Goal: Task Accomplishment & Management: Complete application form

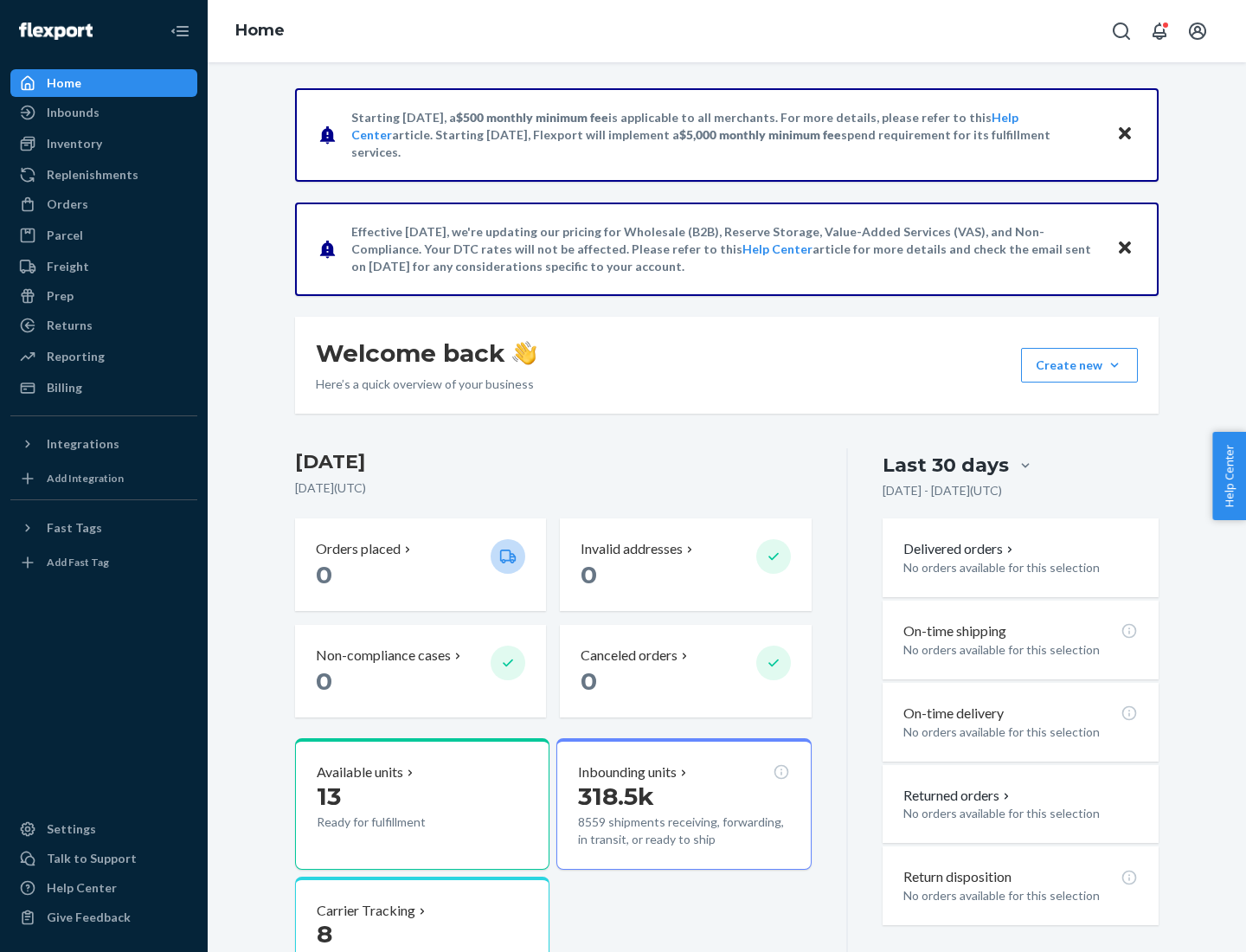
click at [1114, 365] on button "Create new Create new inbound Create new order Create new product" at bounding box center [1079, 364] width 117 height 34
click at [103, 113] on div "Inbounds" at bounding box center [103, 113] width 183 height 25
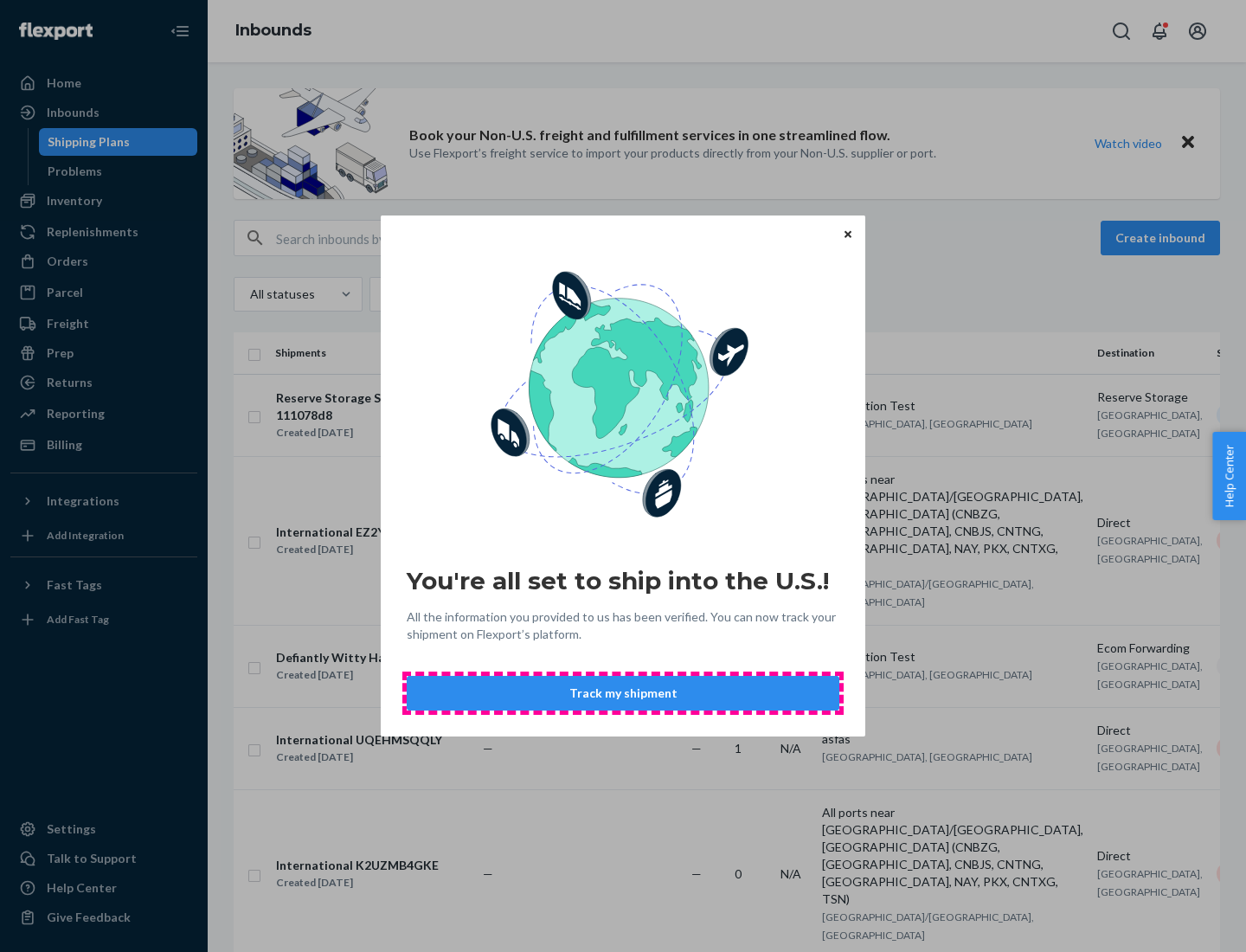
click at [623, 693] on button "Track my shipment" at bounding box center [623, 693] width 433 height 34
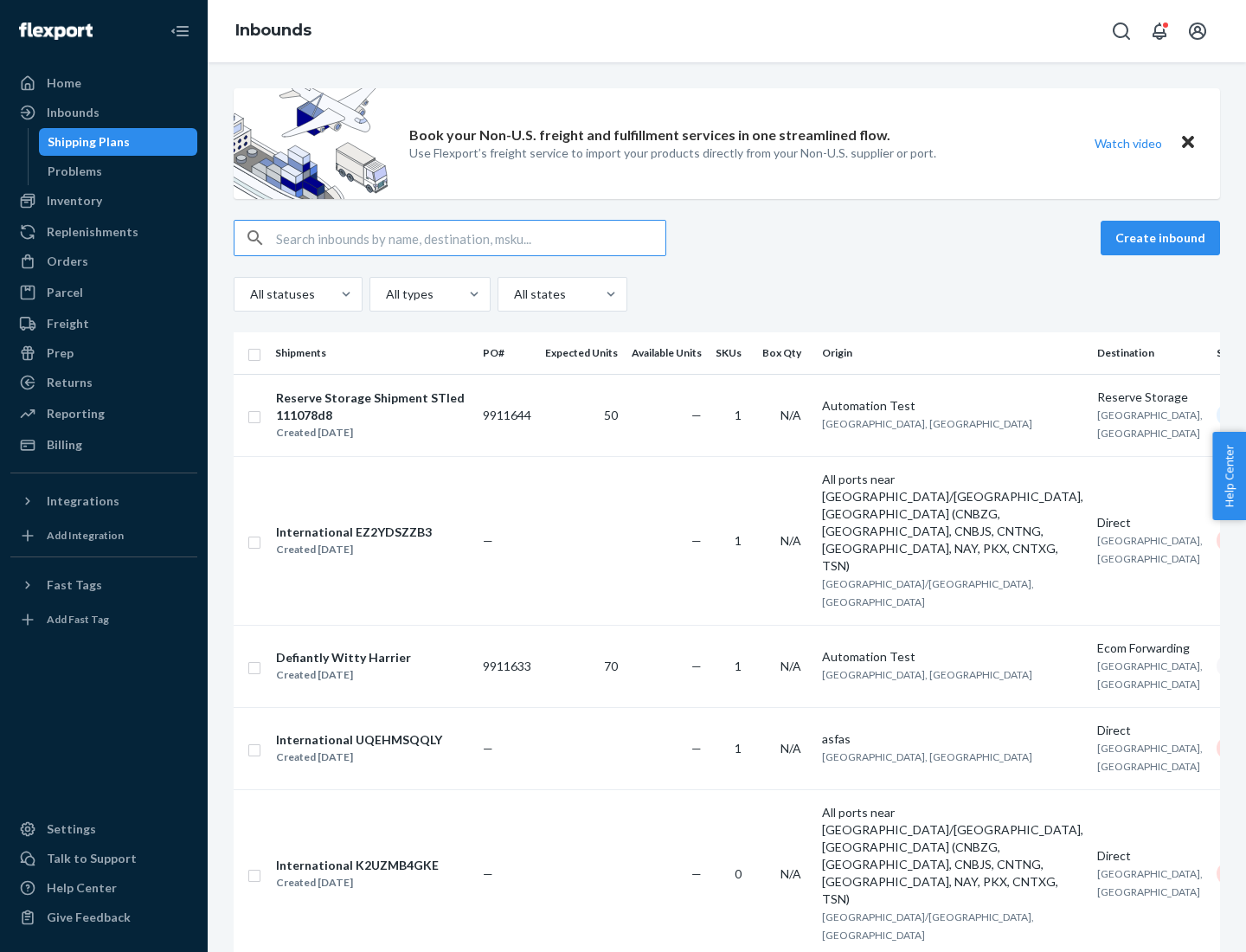
click at [1162, 238] on button "Create inbound" at bounding box center [1161, 237] width 120 height 34
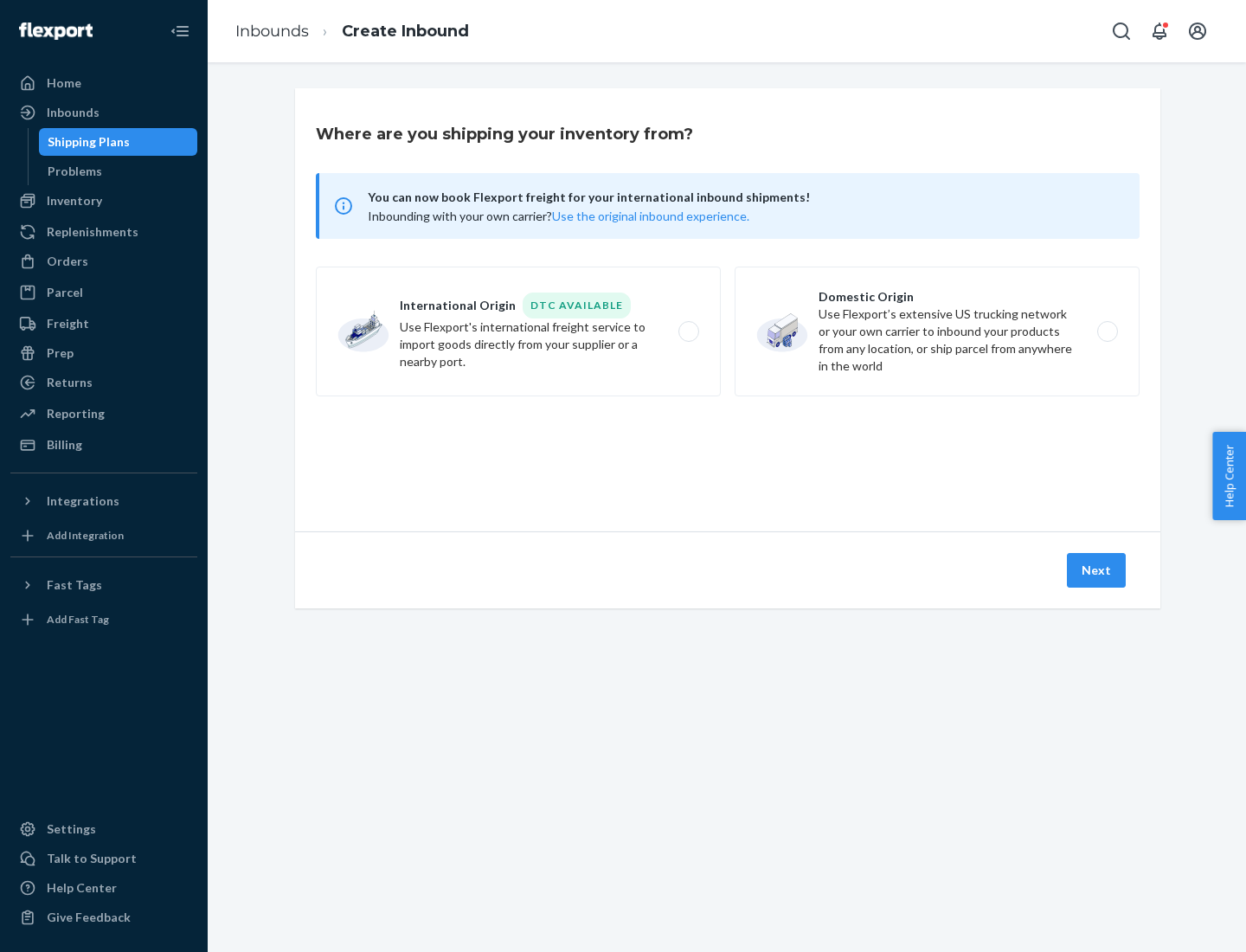
click at [518, 331] on label "International Origin DTC Available Use Flexport's international freight service…" at bounding box center [518, 331] width 405 height 130
click at [688, 331] on input "International Origin DTC Available Use Flexport's international freight service…" at bounding box center [694, 332] width 11 height 11
radio input "true"
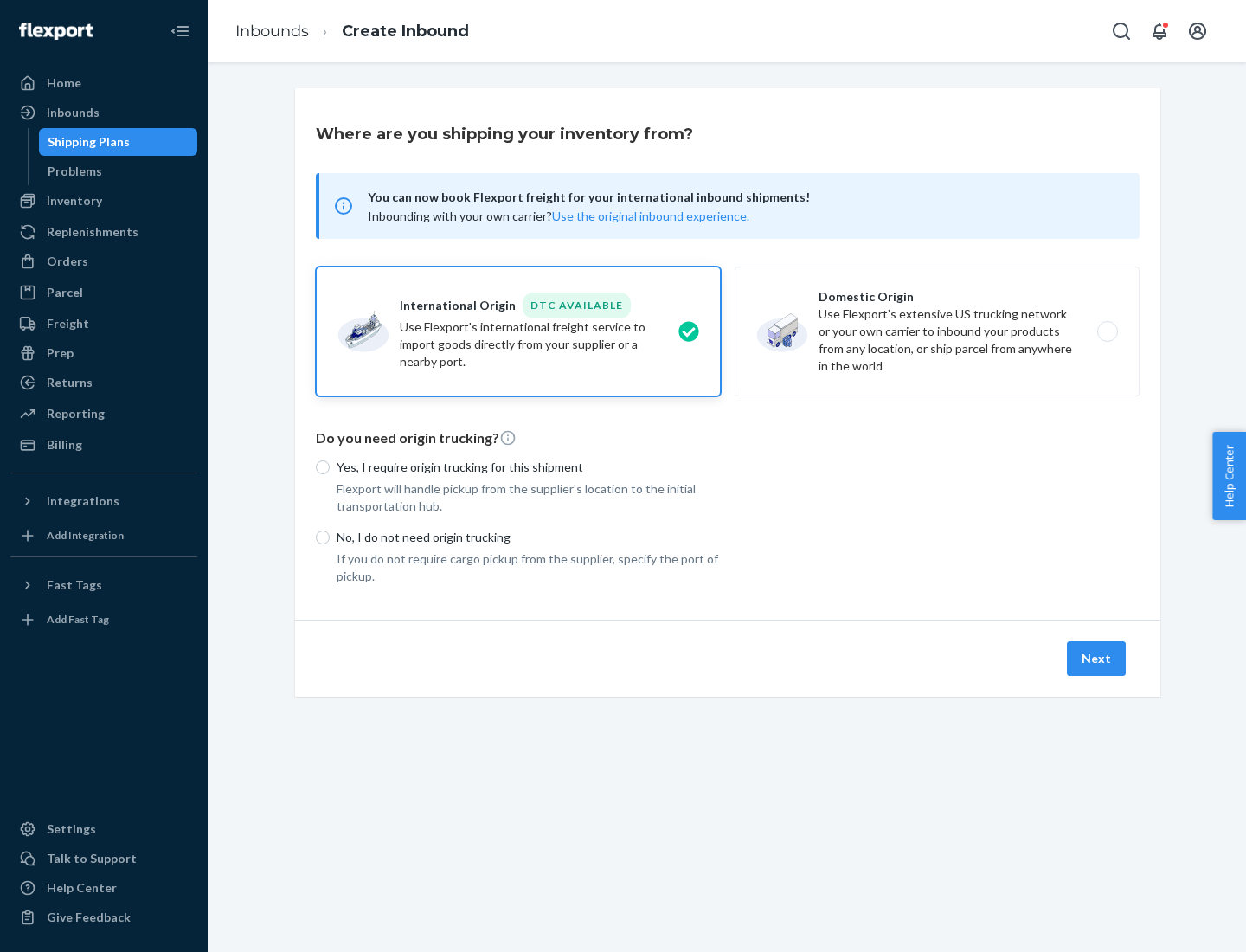
click at [529, 536] on p "No, I do not need origin trucking" at bounding box center [529, 537] width 384 height 17
click at [329, 536] on input "No, I do not need origin trucking" at bounding box center [323, 537] width 14 height 14
radio input "true"
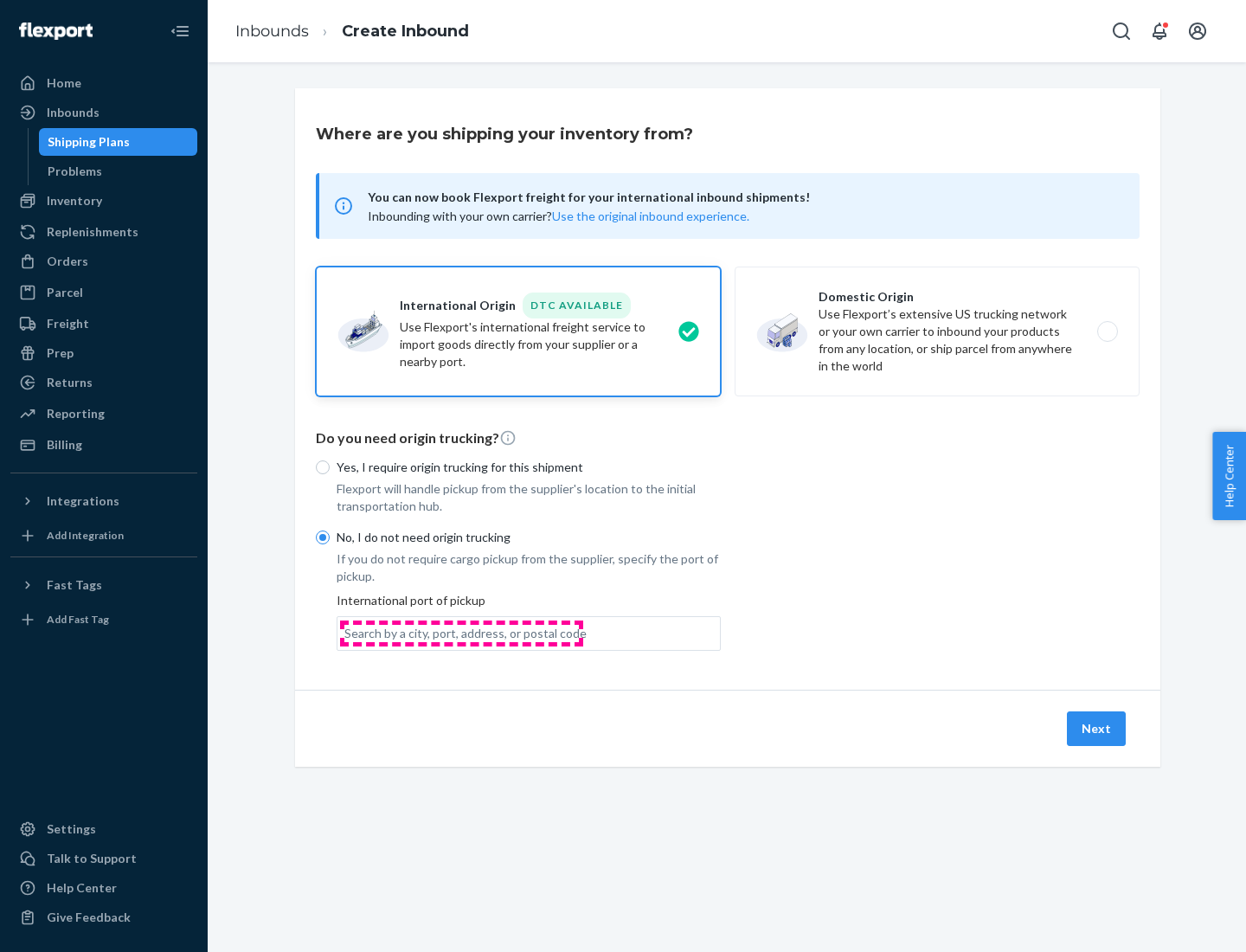
click at [461, 632] on div "Search by a city, port, address, or postal code" at bounding box center [465, 633] width 242 height 17
click at [346, 632] on input "Search by a city, port, address, or postal code" at bounding box center [345, 633] width 2 height 17
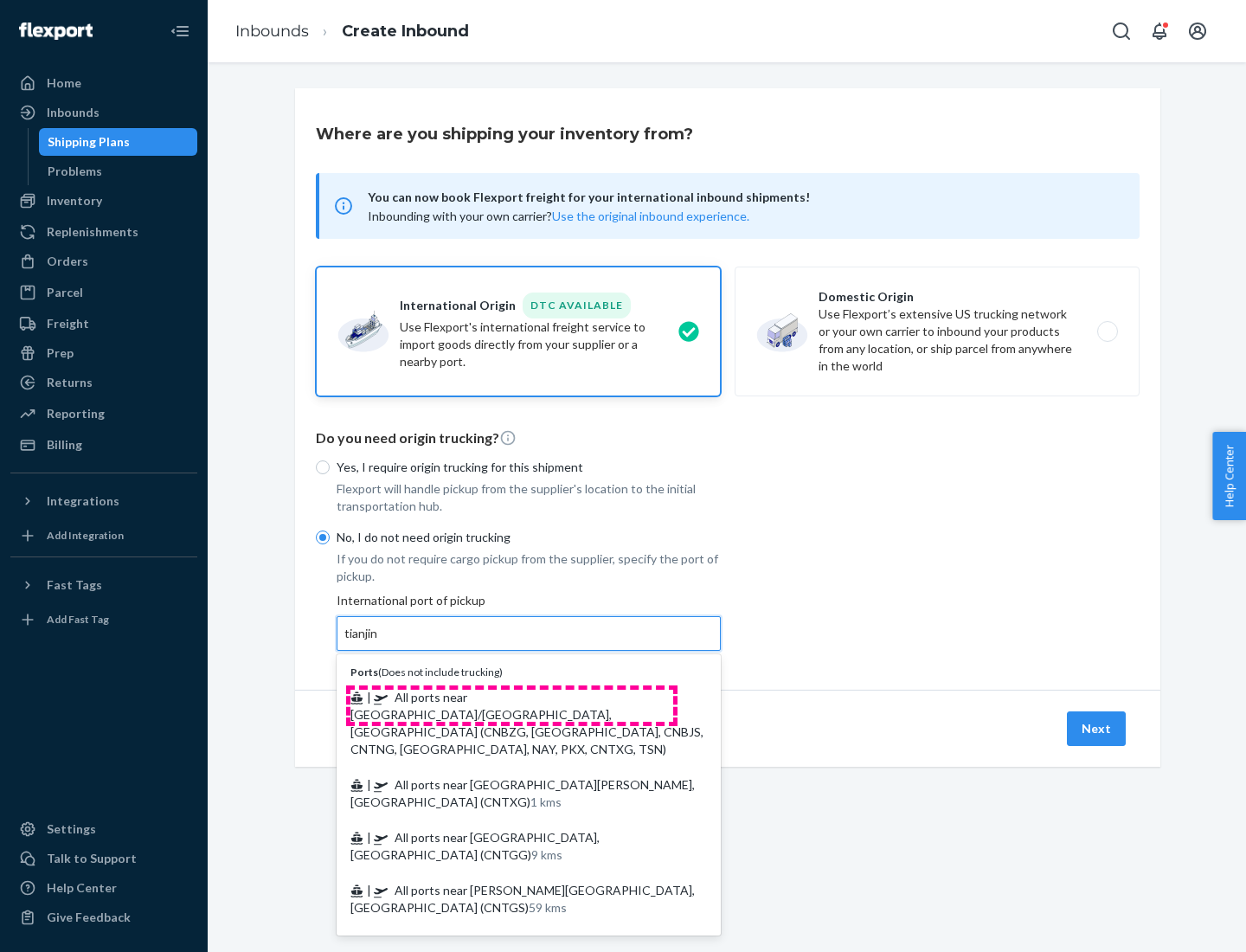
click at [511, 697] on span "| All ports near [GEOGRAPHIC_DATA]/[GEOGRAPHIC_DATA], [GEOGRAPHIC_DATA] (CNBZG,…" at bounding box center [527, 723] width 353 height 66
click at [380, 642] on input "tianjin" at bounding box center [362, 633] width 35 height 17
type input "All ports near [GEOGRAPHIC_DATA]/[GEOGRAPHIC_DATA], [GEOGRAPHIC_DATA] (CNBZG, […"
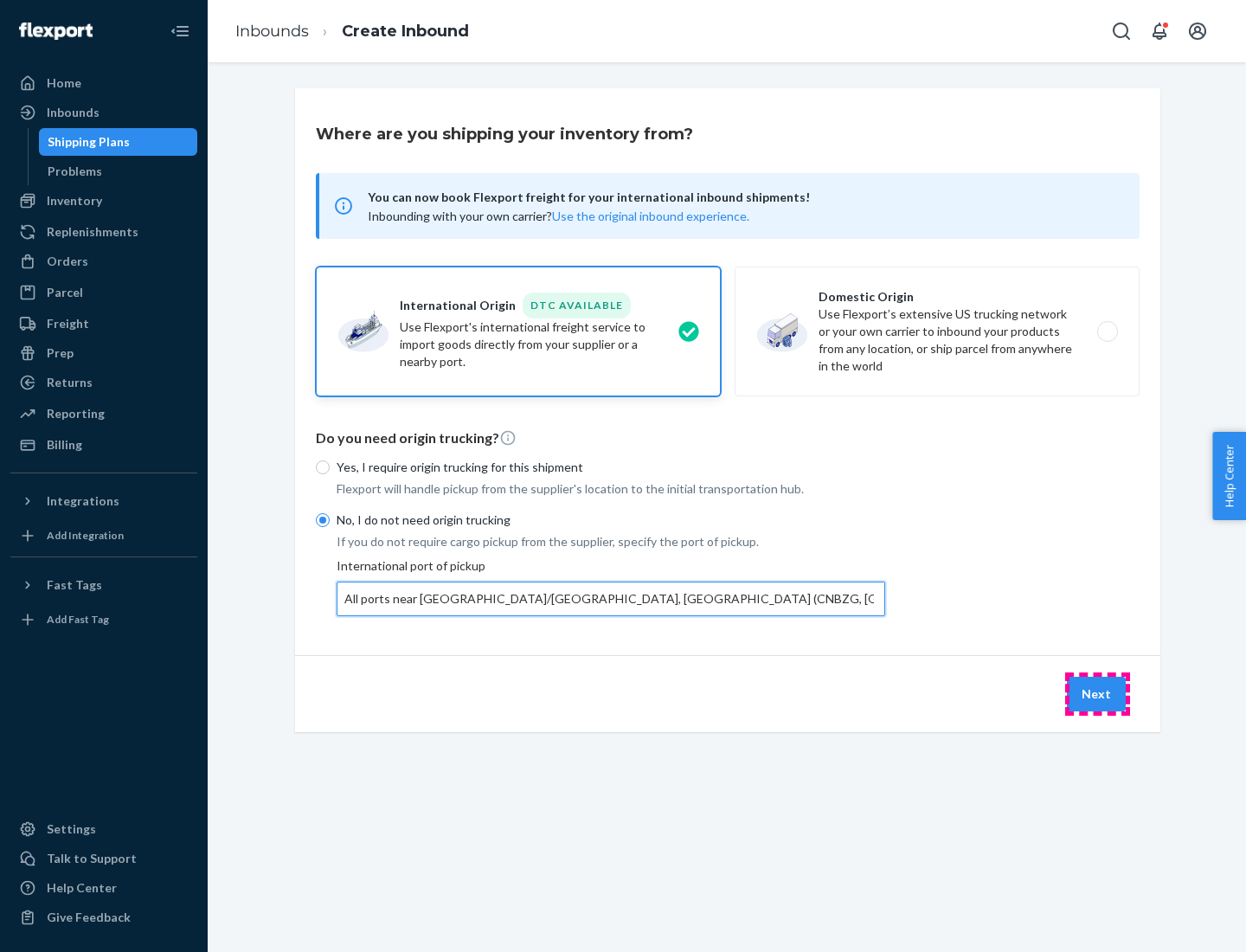
click at [1097, 693] on button "Next" at bounding box center [1096, 694] width 59 height 34
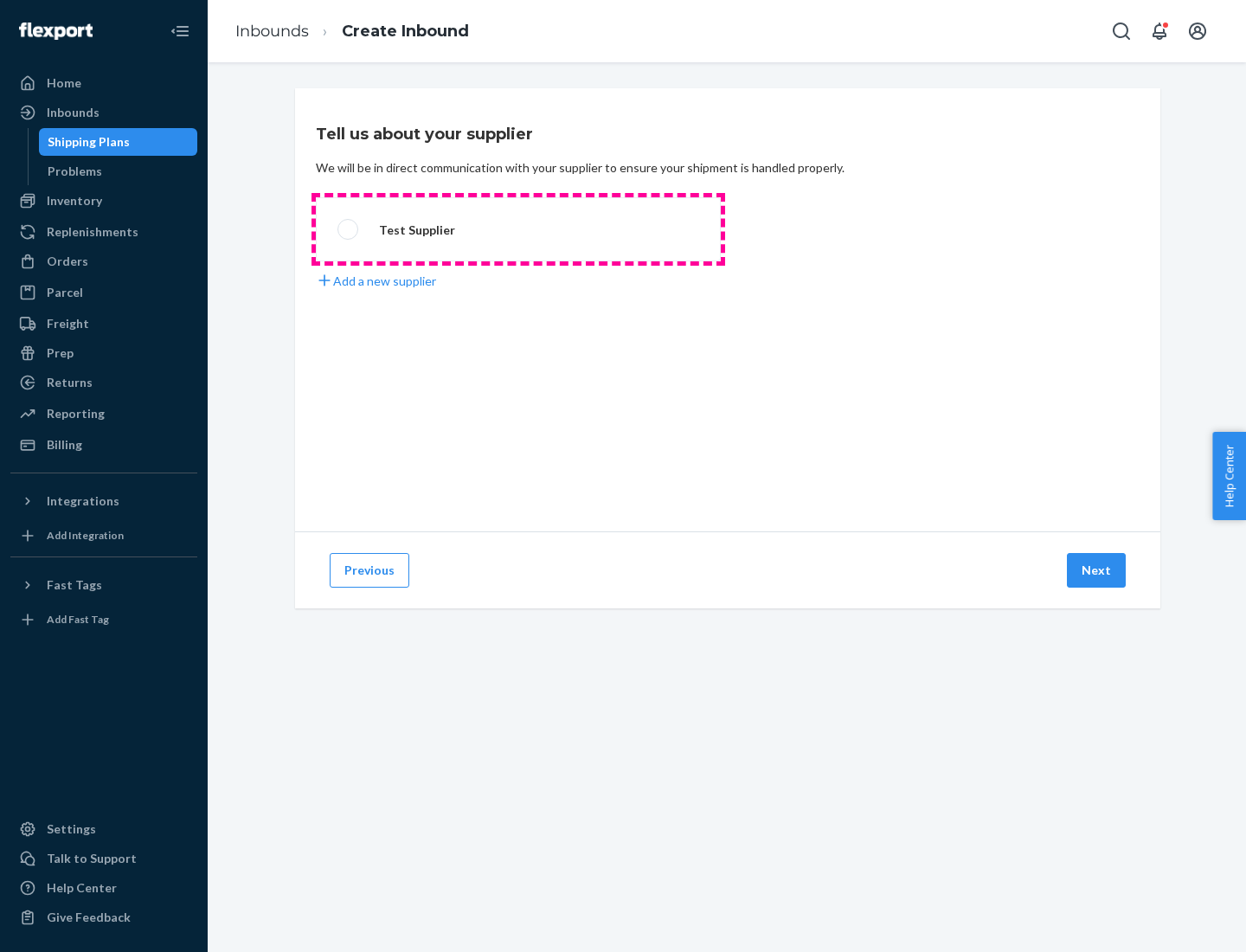
click at [518, 230] on label "Test Supplier" at bounding box center [518, 229] width 405 height 64
click at [348, 230] on input "Test Supplier" at bounding box center [344, 230] width 11 height 11
radio input "true"
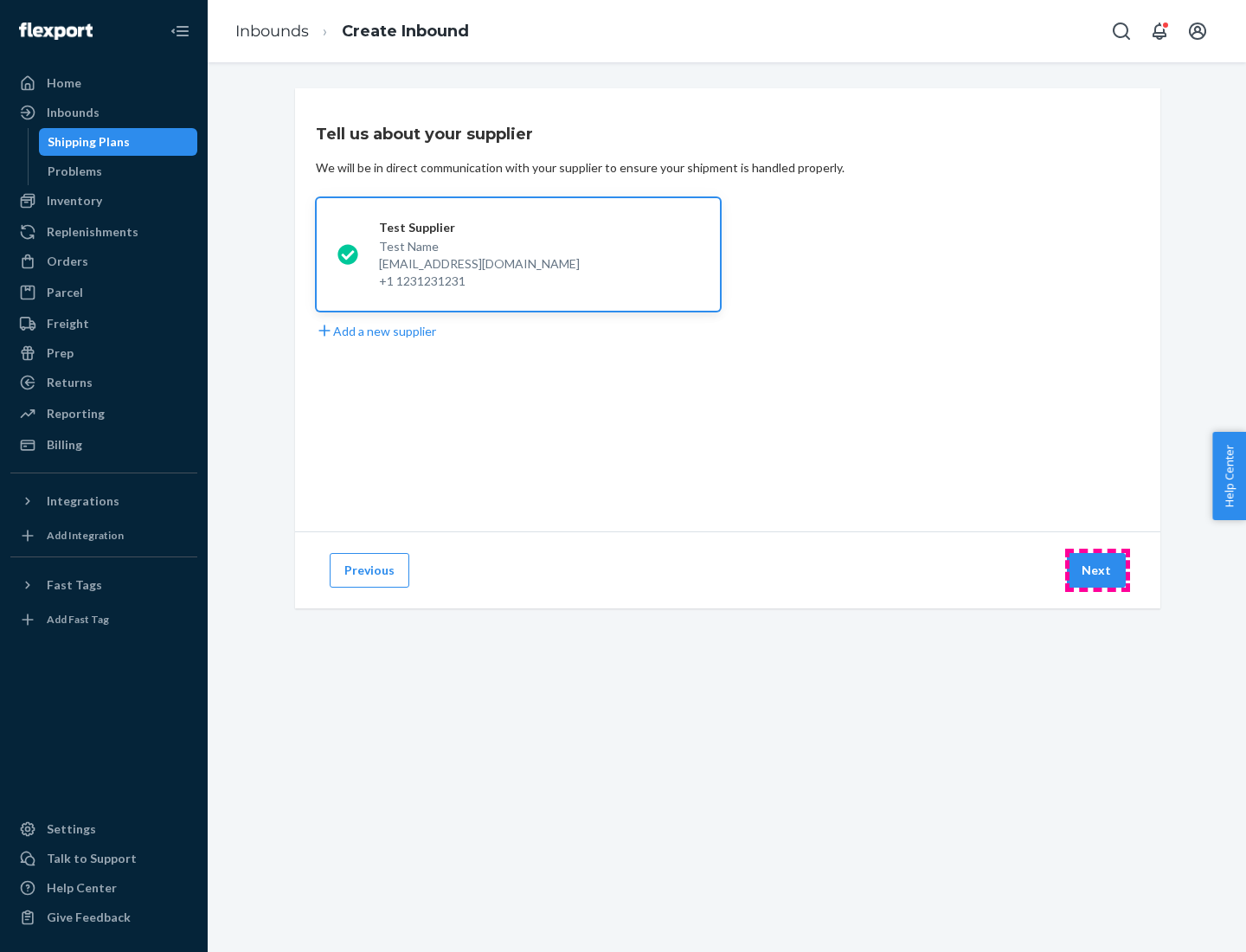
click at [1097, 570] on button "Next" at bounding box center [1096, 570] width 59 height 34
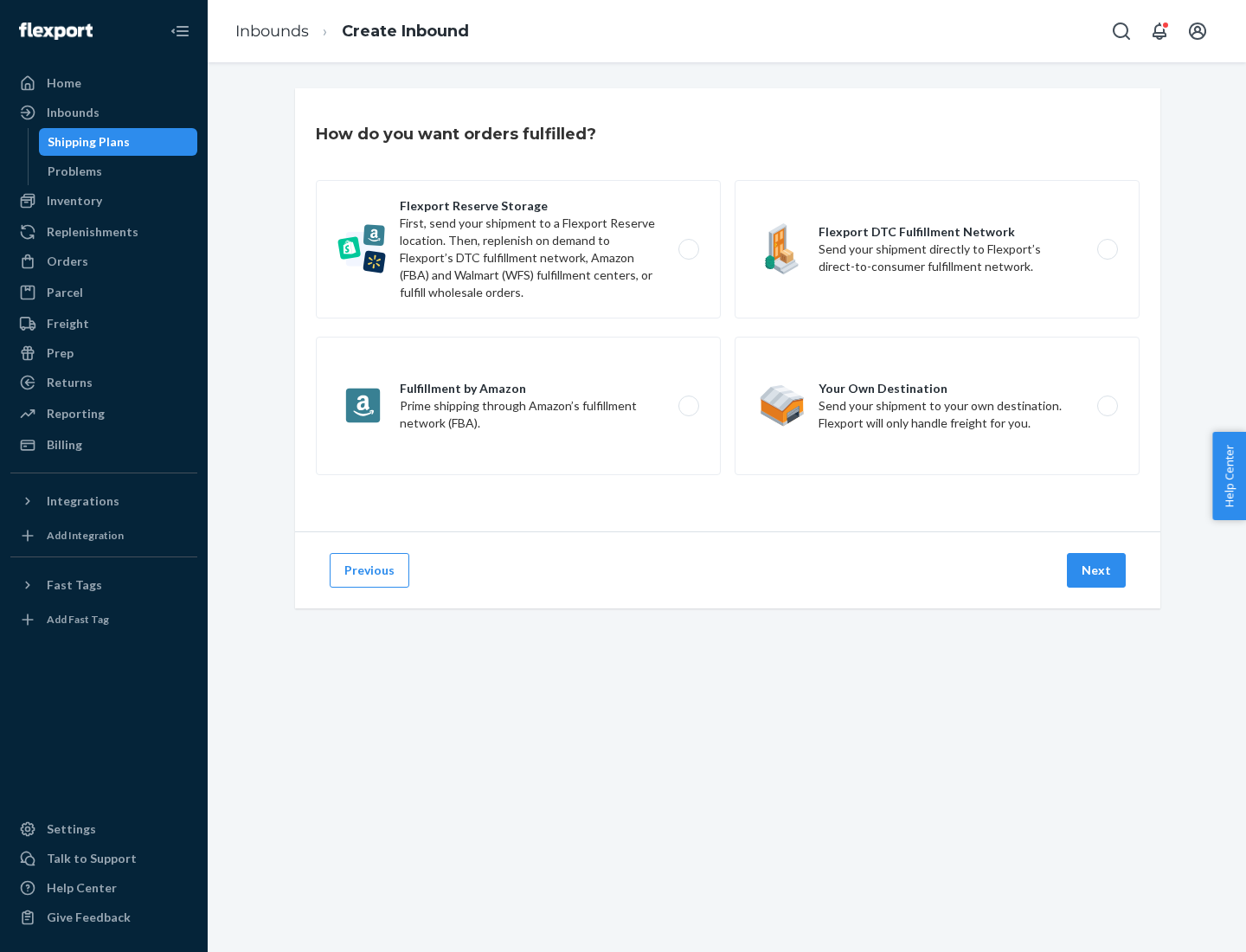
click at [518, 250] on label "Flexport Reserve Storage First, send your shipment to a Flexport Reserve locati…" at bounding box center [518, 250] width 405 height 139
click at [688, 250] on input "Flexport Reserve Storage First, send your shipment to a Flexport Reserve locati…" at bounding box center [694, 250] width 11 height 11
radio input "true"
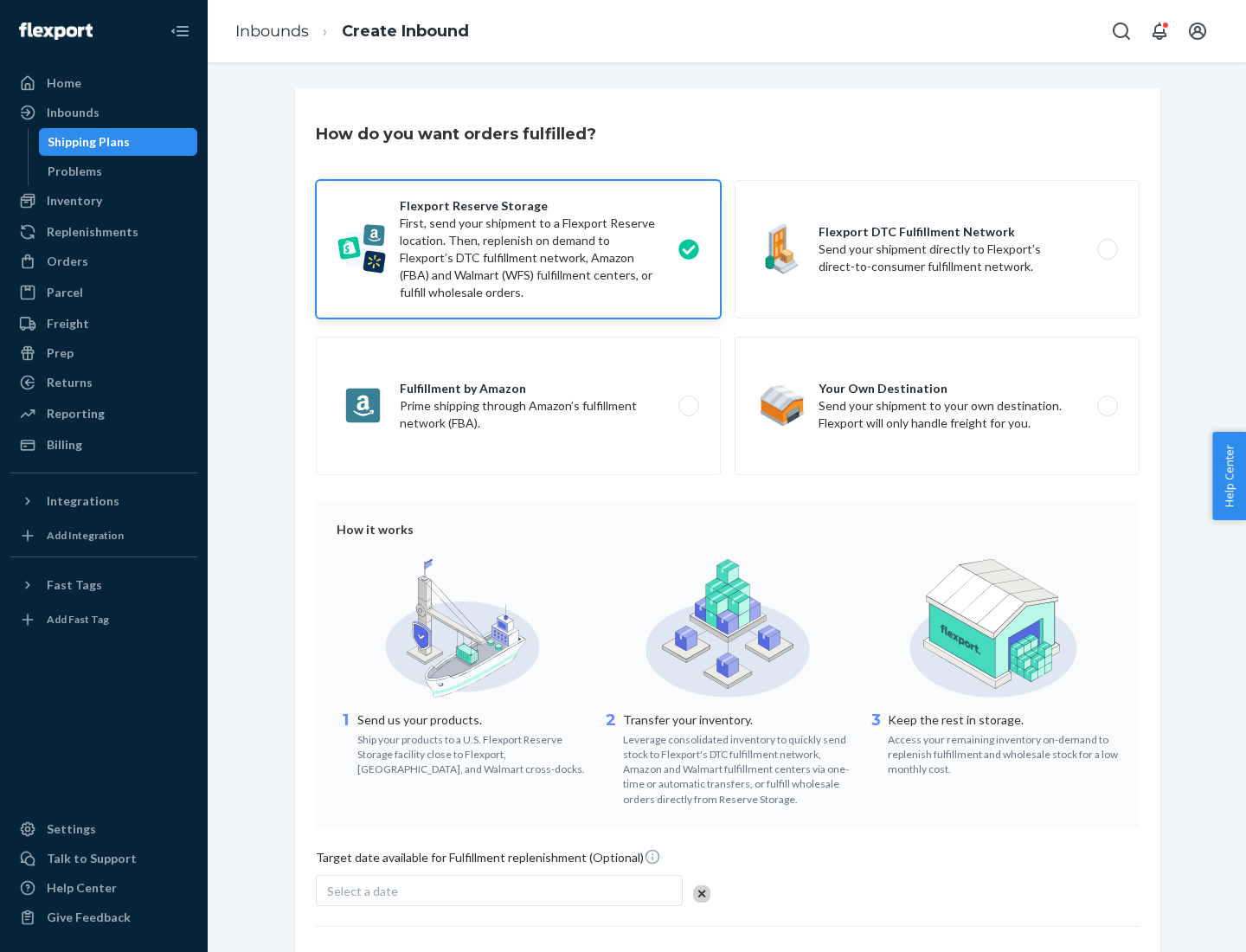
scroll to position [142, 0]
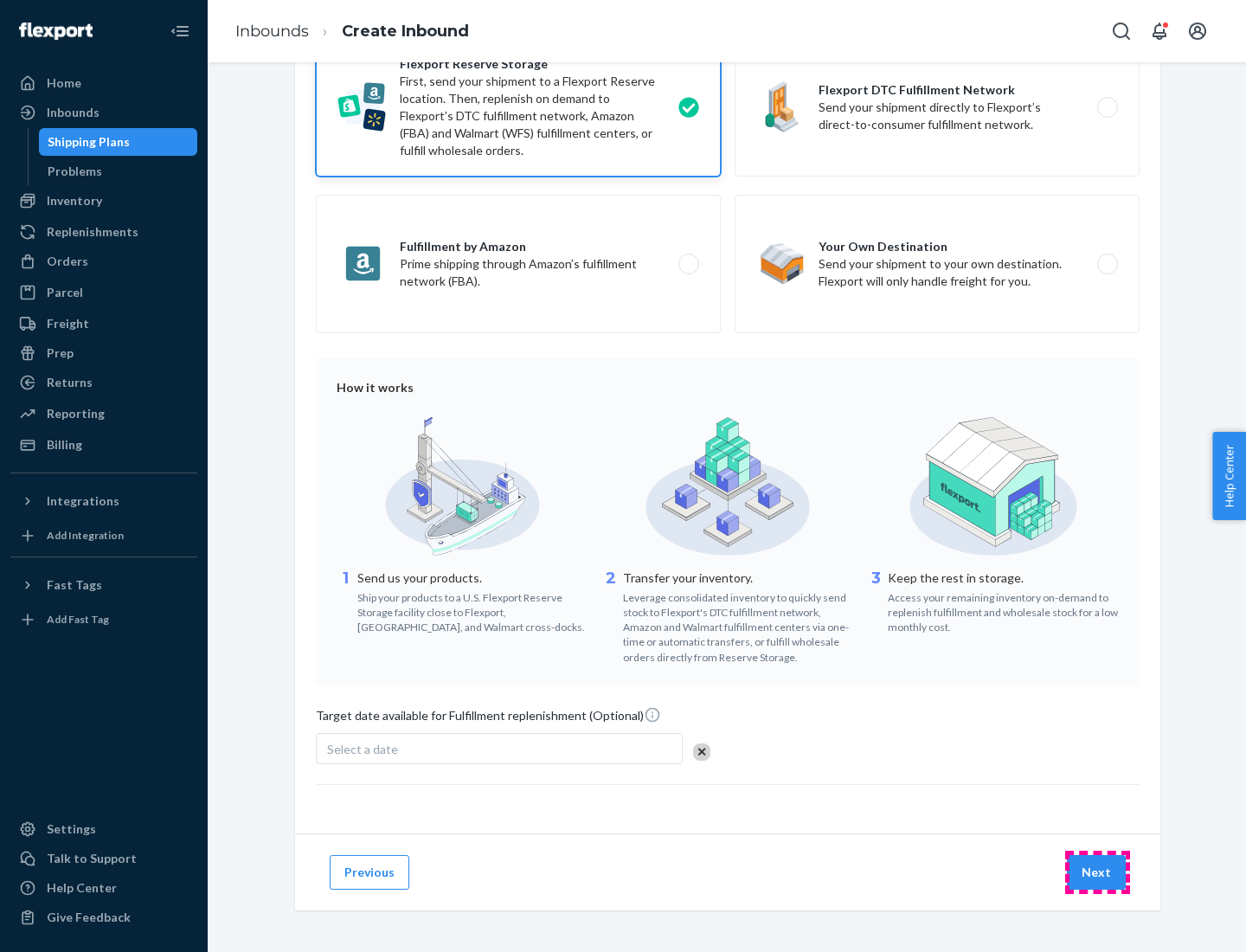
click at [1097, 871] on button "Next" at bounding box center [1096, 872] width 59 height 34
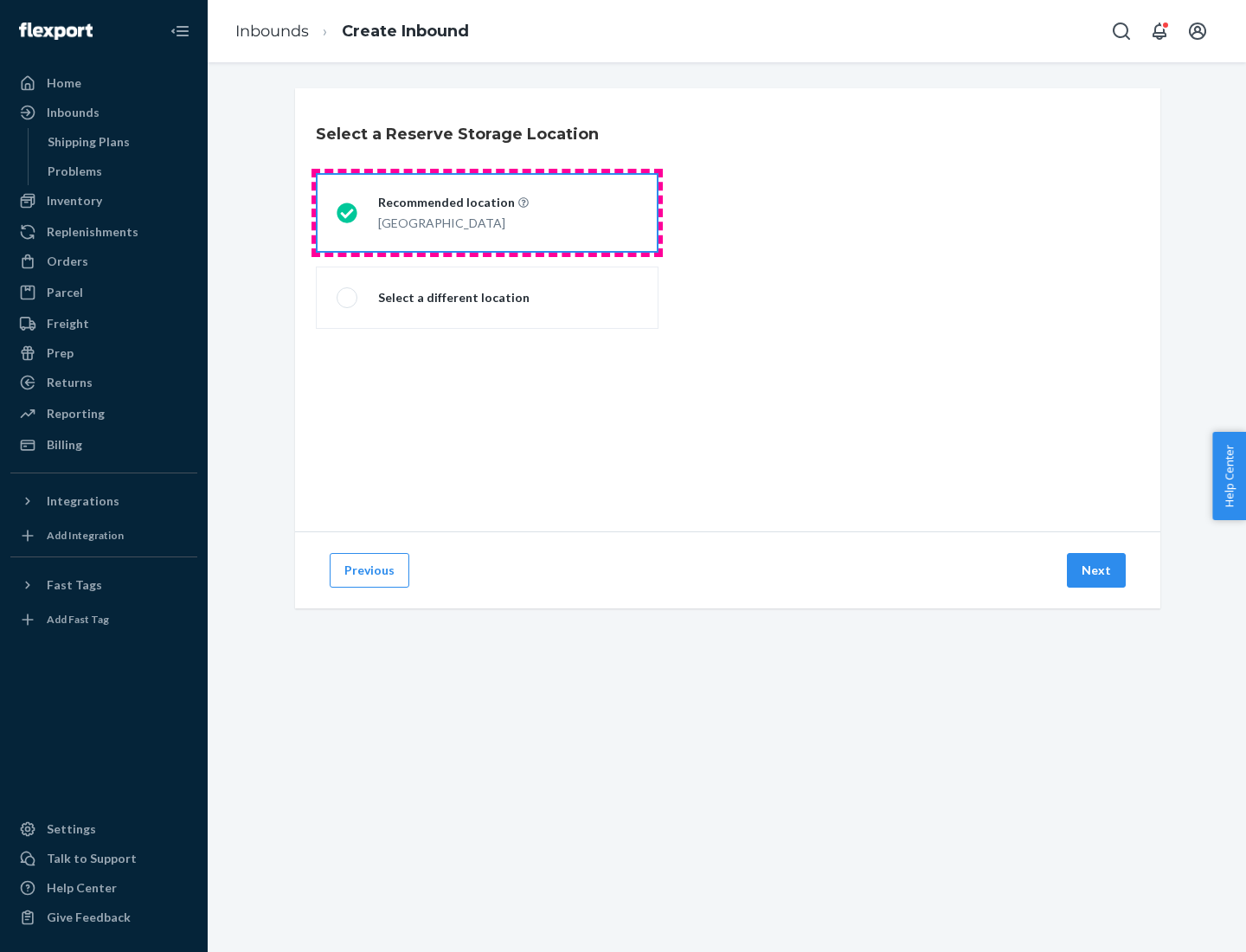
click at [487, 213] on div "[GEOGRAPHIC_DATA]" at bounding box center [453, 221] width 151 height 21
click at [347, 213] on input "Recommended location [GEOGRAPHIC_DATA]" at bounding box center [343, 214] width 11 height 11
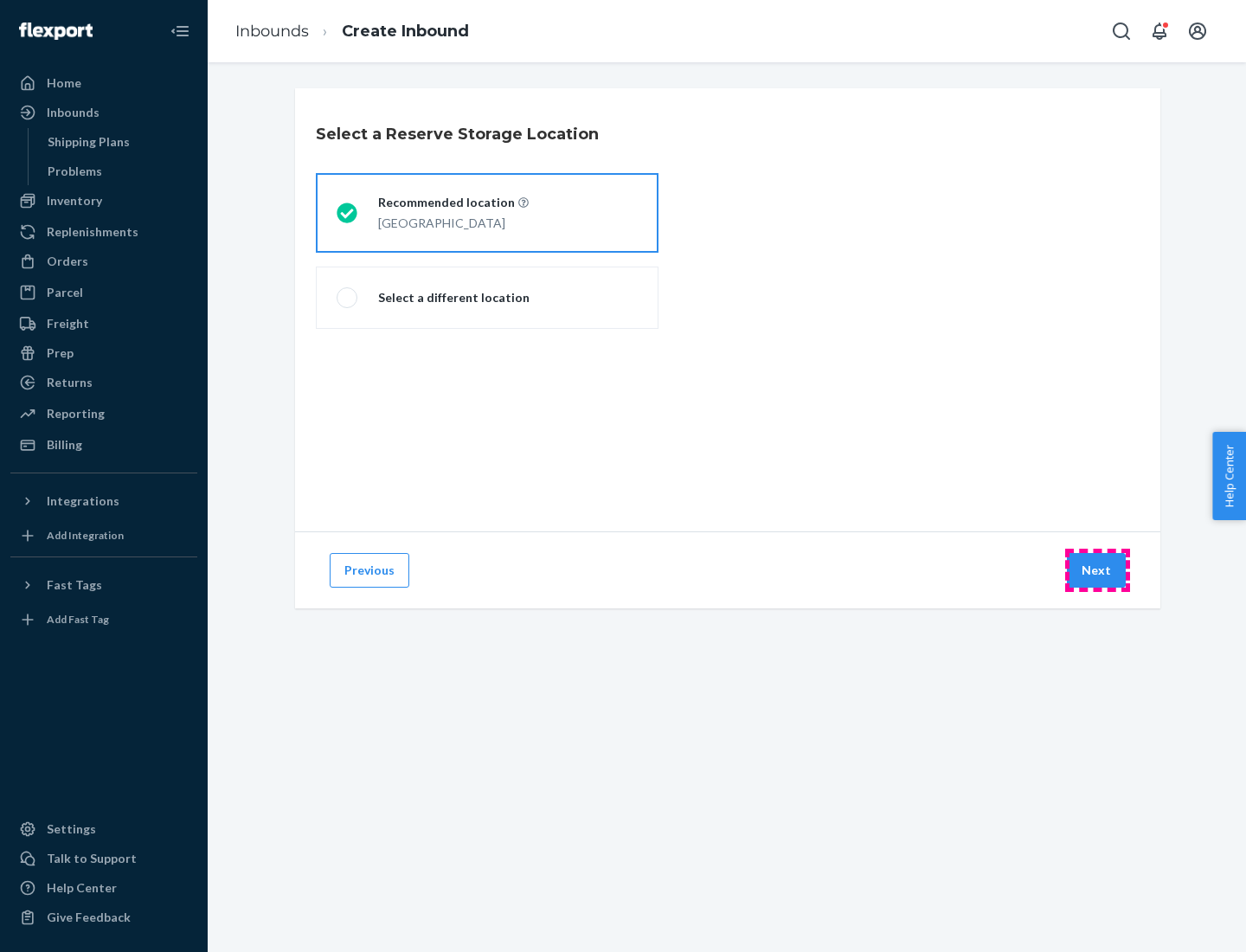
click at [1097, 570] on button "Next" at bounding box center [1096, 570] width 59 height 34
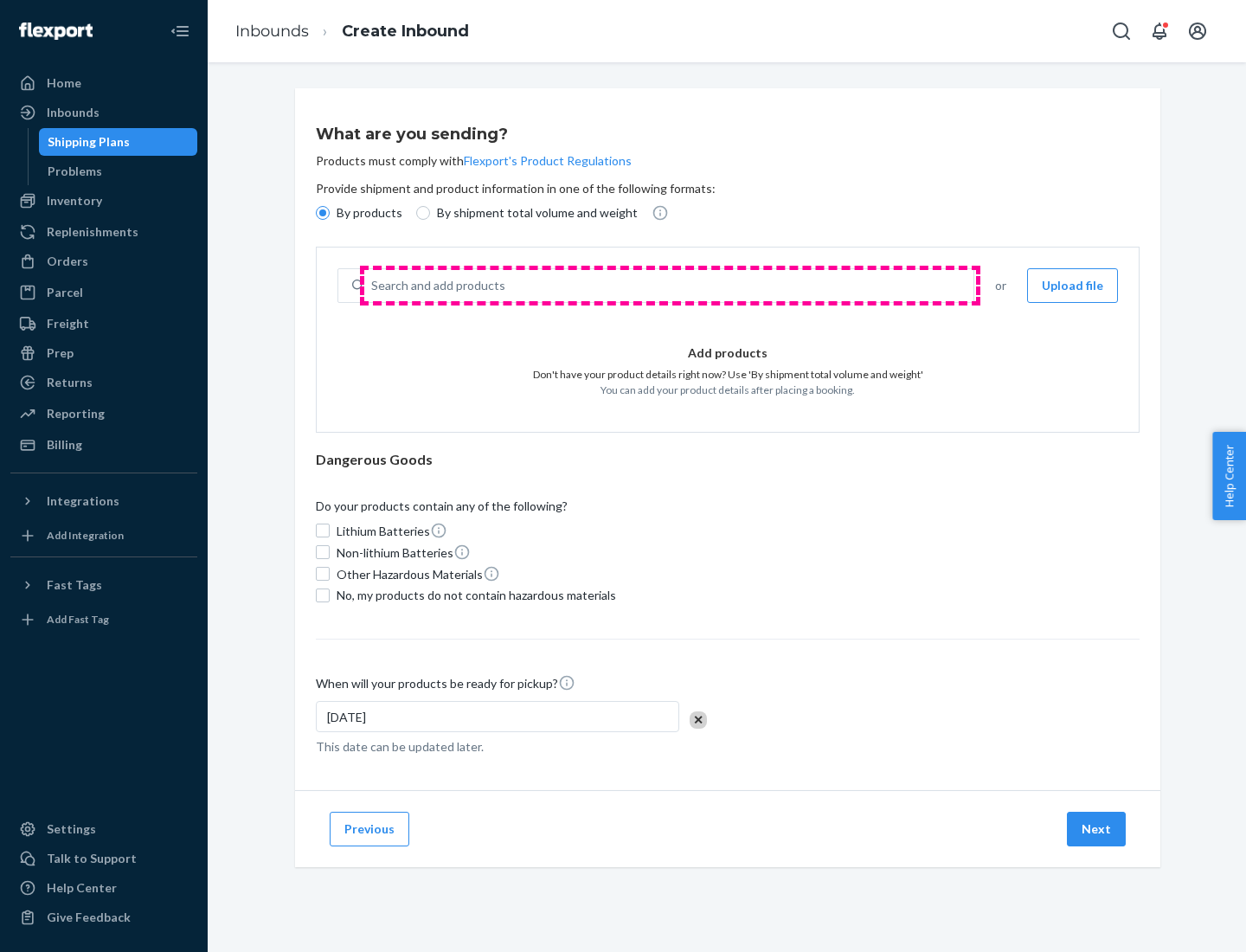
click at [670, 286] on div "Search and add products" at bounding box center [669, 285] width 609 height 31
click at [373, 286] on input "Search and add products" at bounding box center [372, 286] width 2 height 17
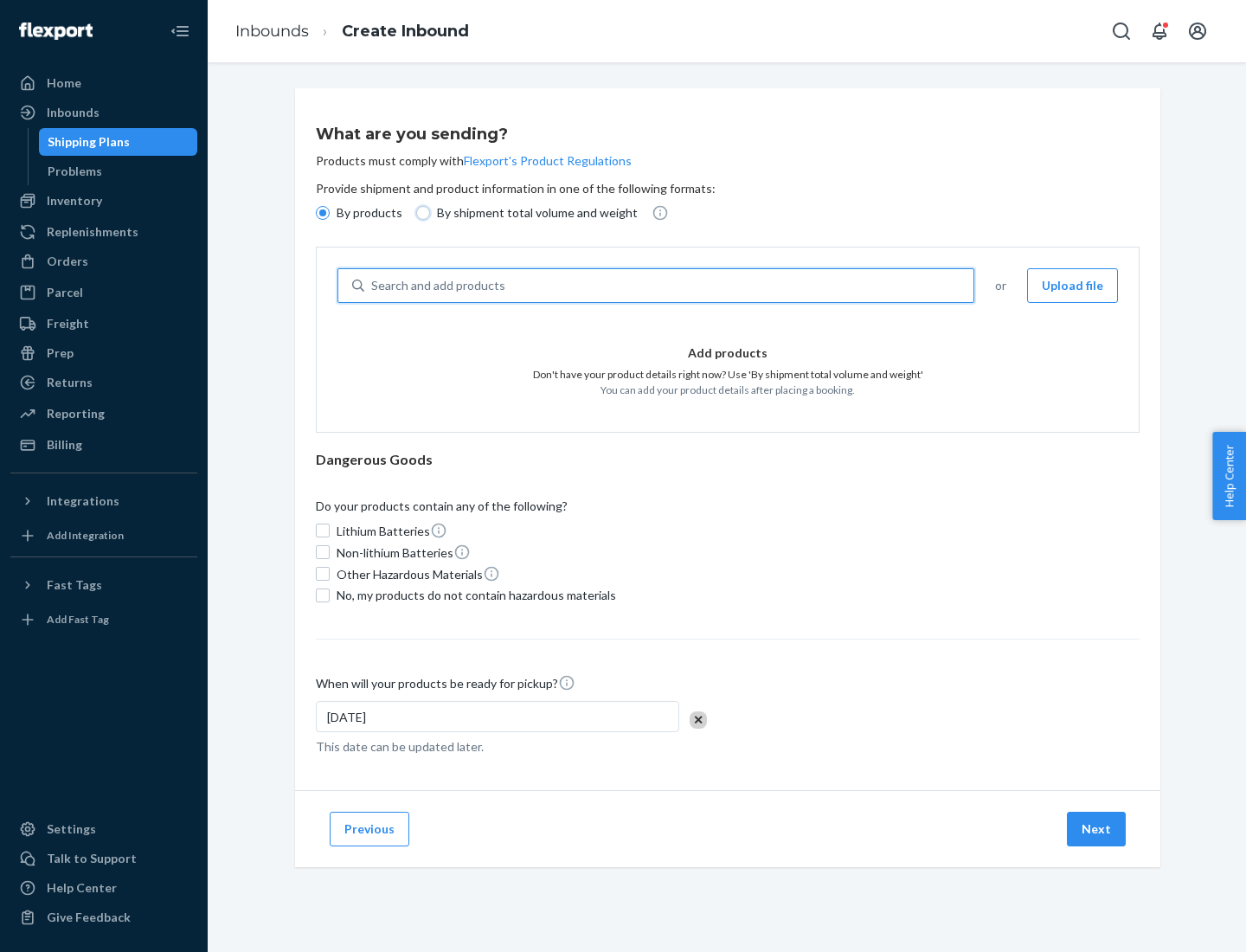
click at [420, 213] on input "By shipment total volume and weight" at bounding box center [422, 213] width 14 height 14
radio input "true"
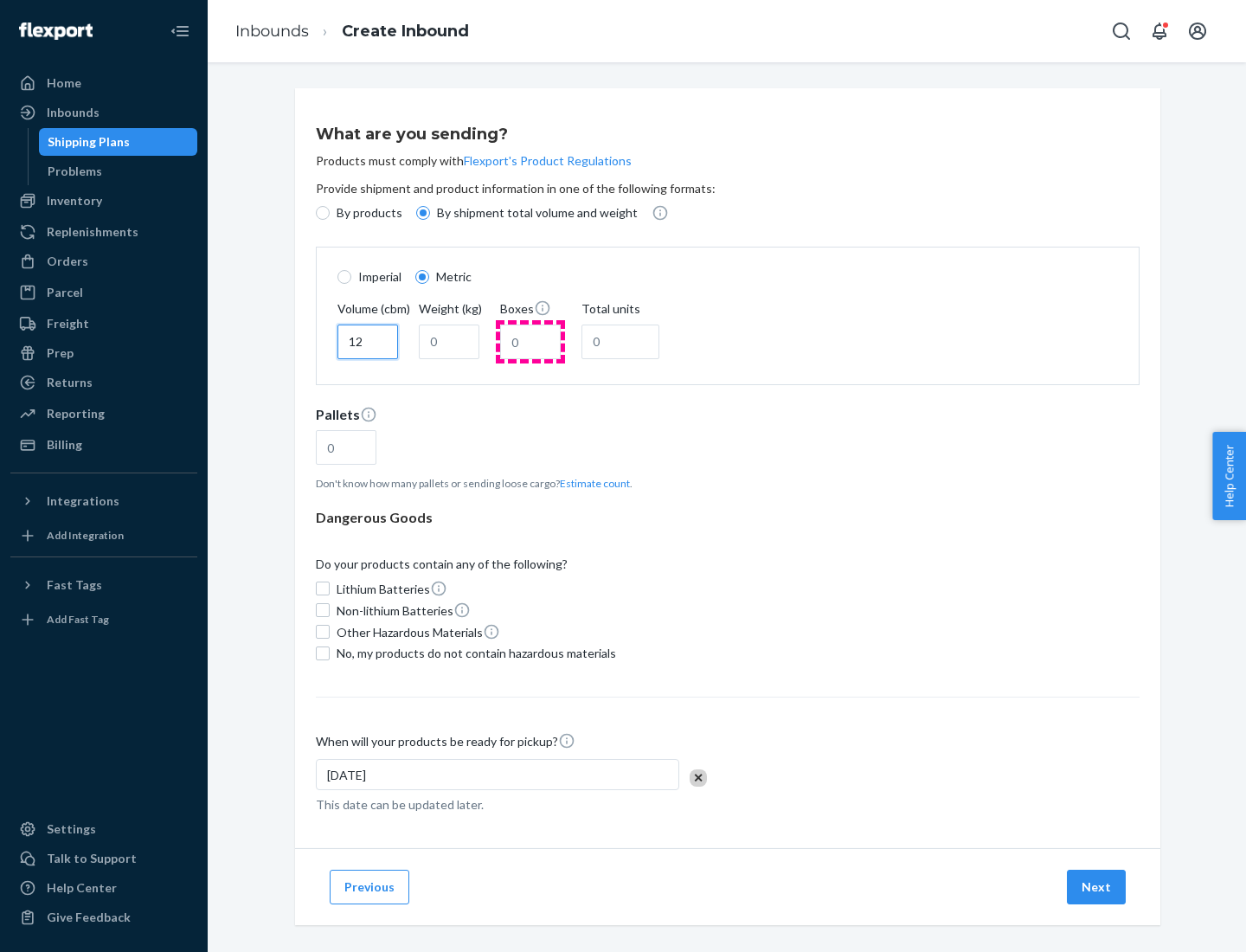
type input "12"
type input "22"
type input "222"
type input "121"
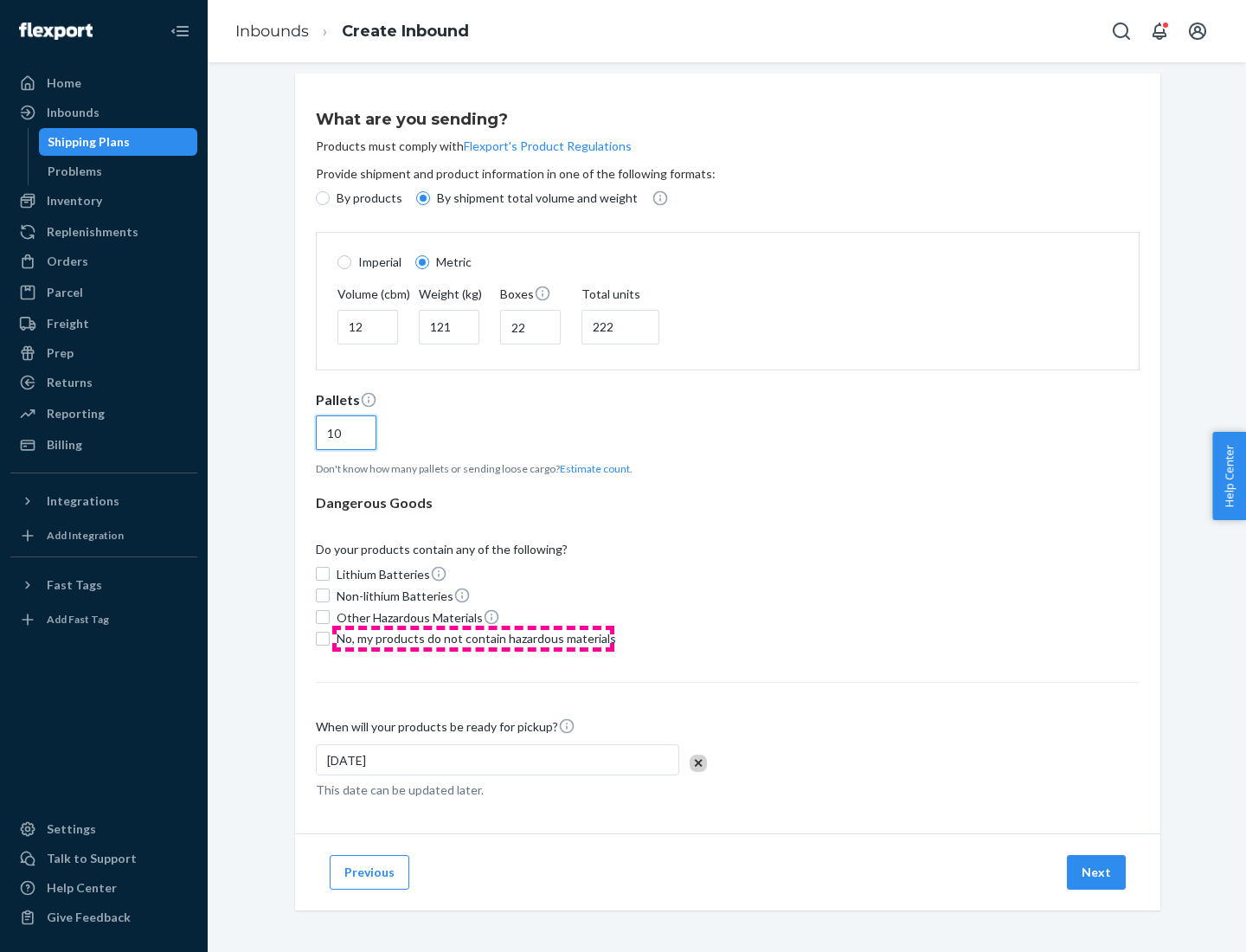
type input "10"
click at [474, 638] on span "No, my products do not contain hazardous materials" at bounding box center [476, 639] width 279 height 17
click at [329, 638] on input "No, my products do not contain hazardous materials" at bounding box center [323, 638] width 14 height 14
checkbox input "true"
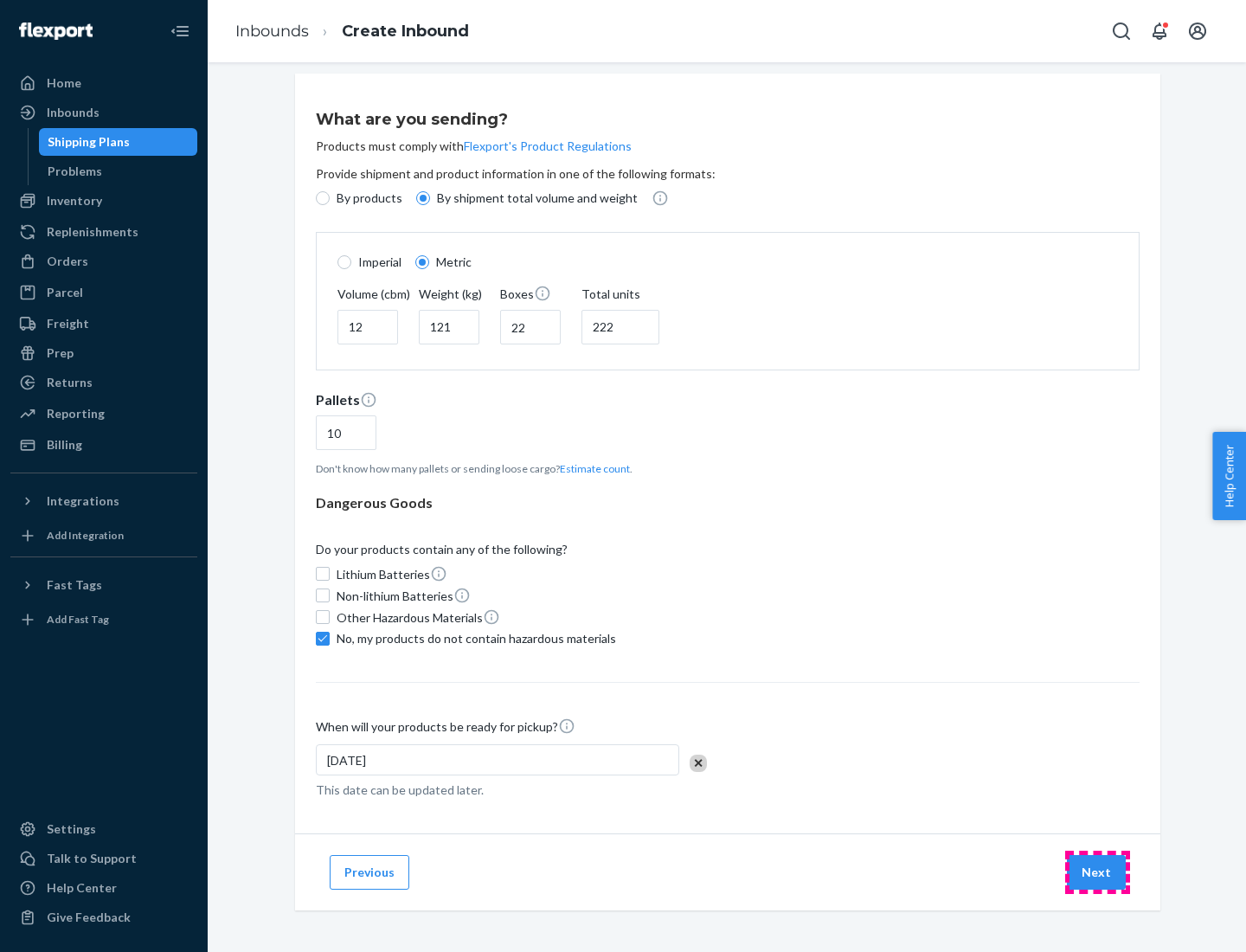
click at [1097, 871] on button "Next" at bounding box center [1096, 872] width 59 height 34
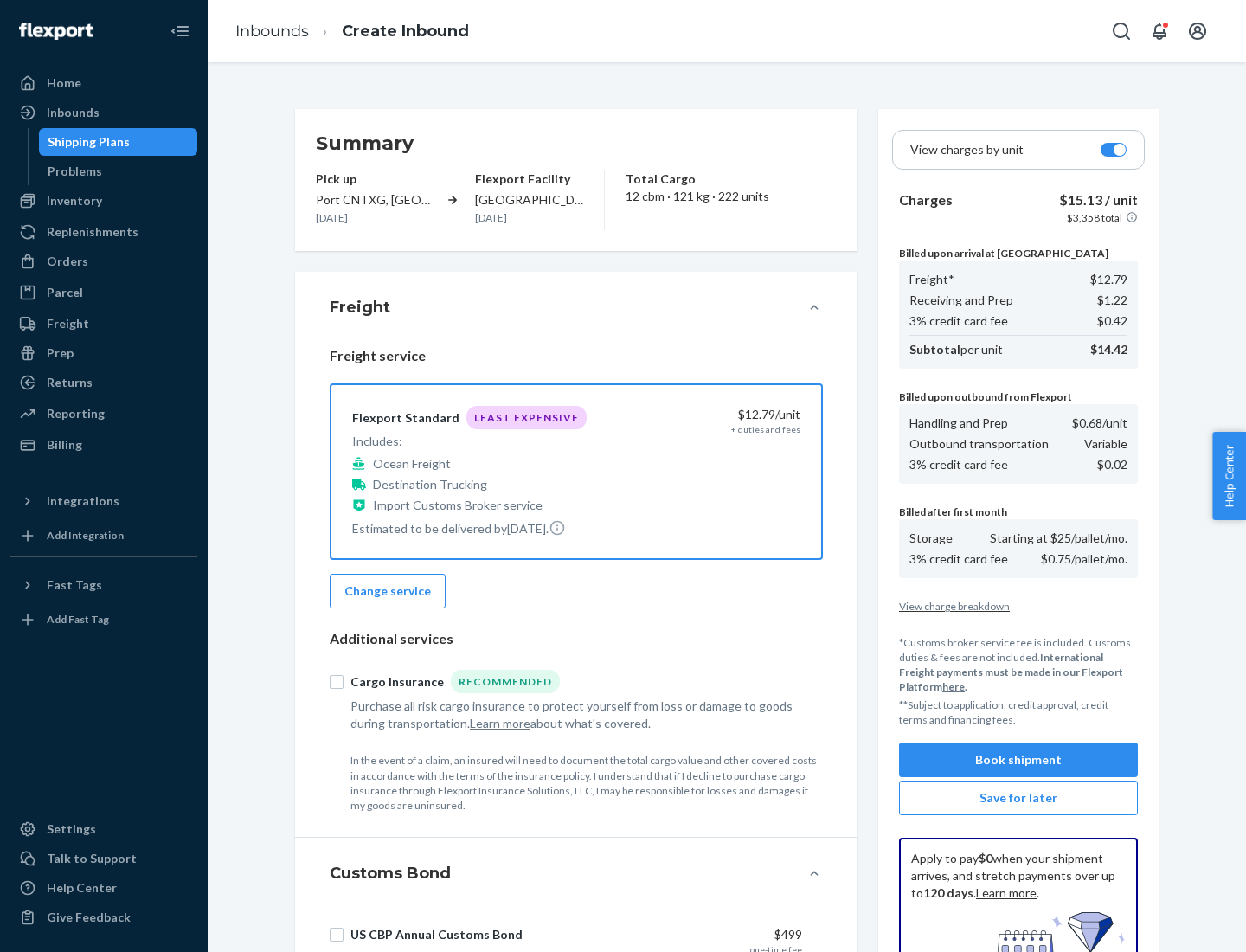
scroll to position [252, 0]
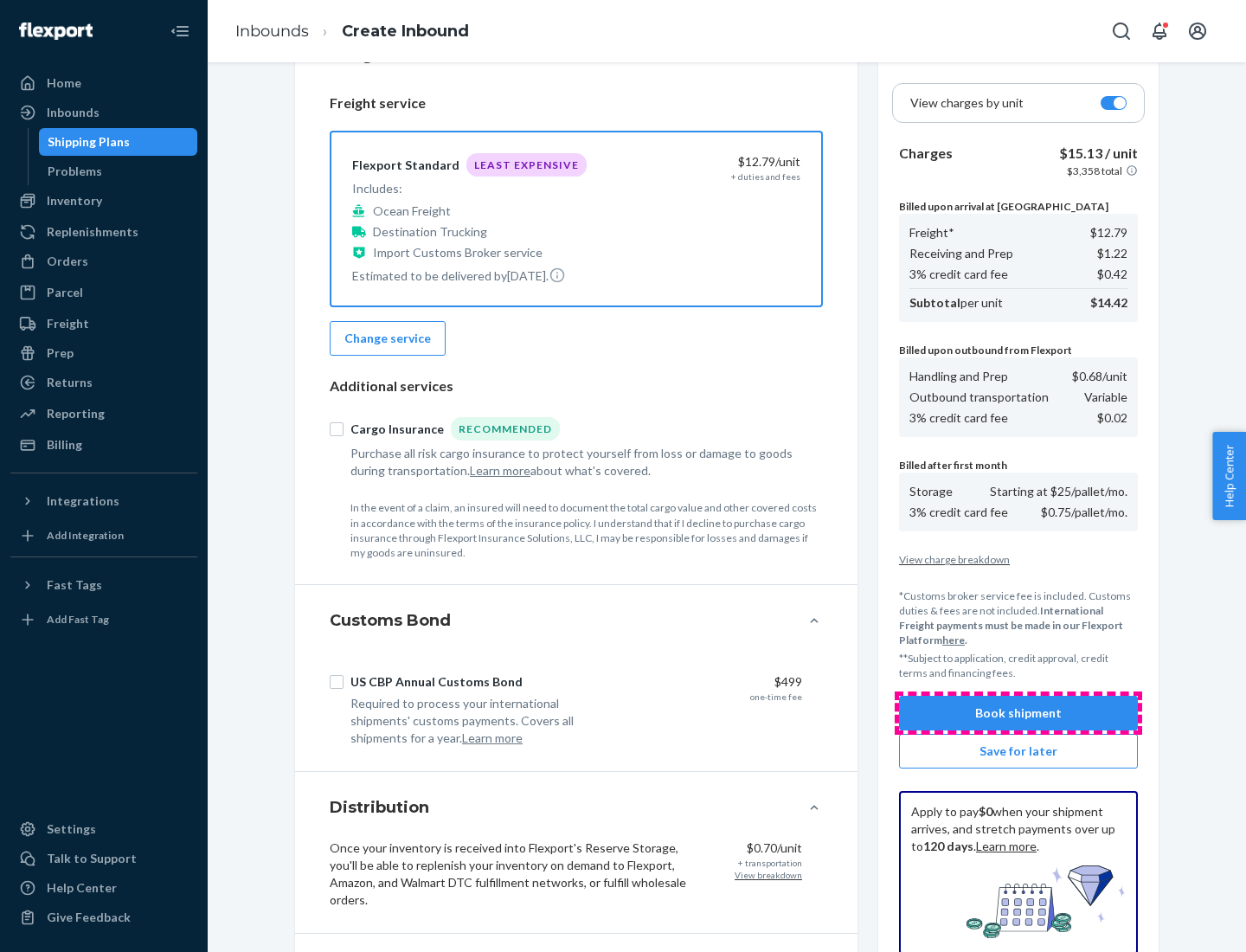
click at [1018, 713] on button "Book shipment" at bounding box center [1018, 713] width 239 height 34
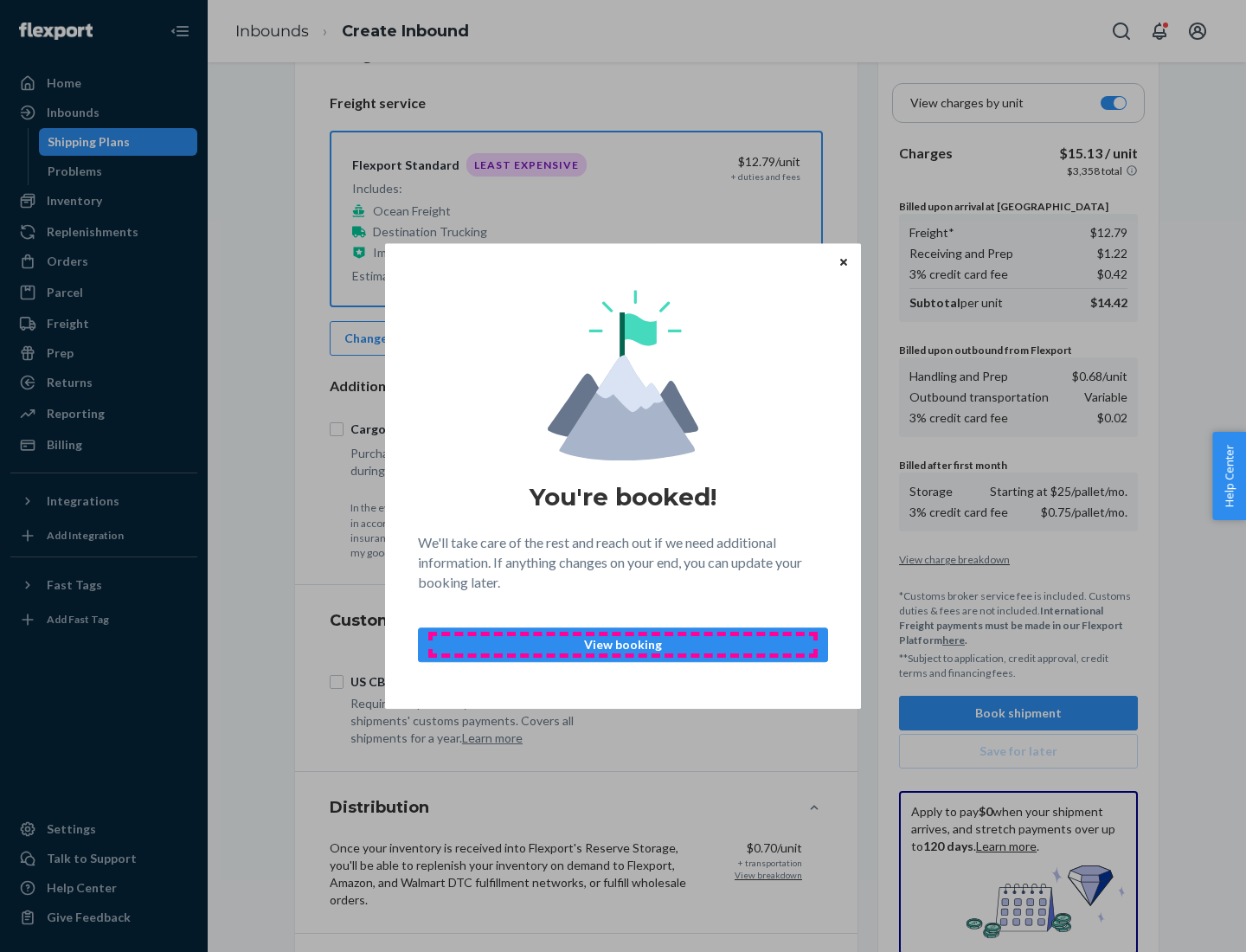
click at [623, 644] on p "View booking" at bounding box center [623, 644] width 381 height 17
